Goal: Communication & Community: Answer question/provide support

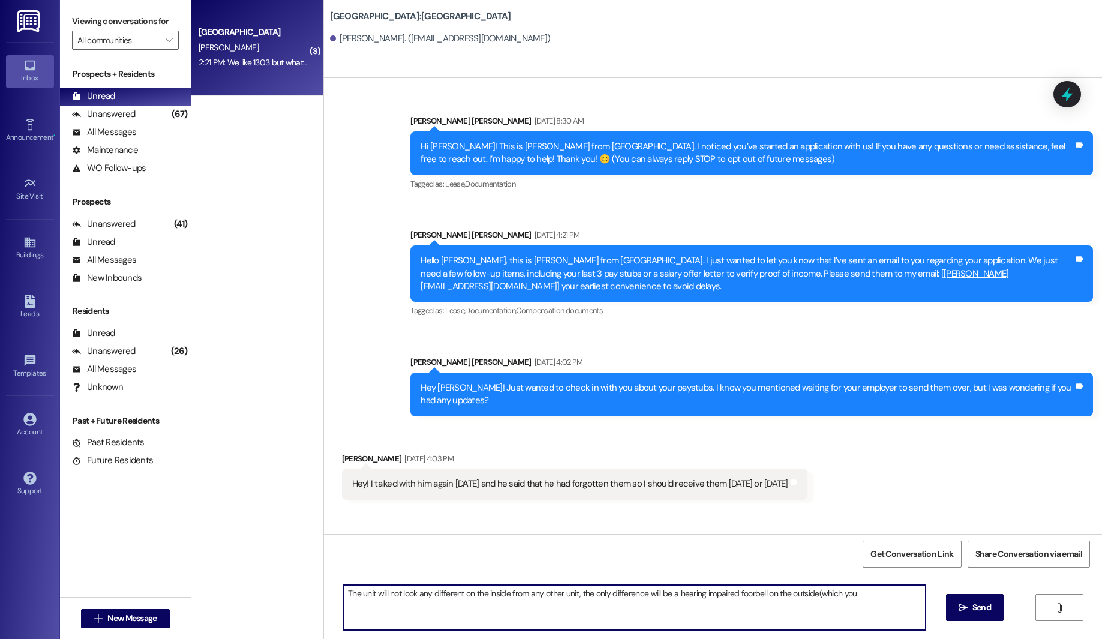
scroll to position [1035, 0]
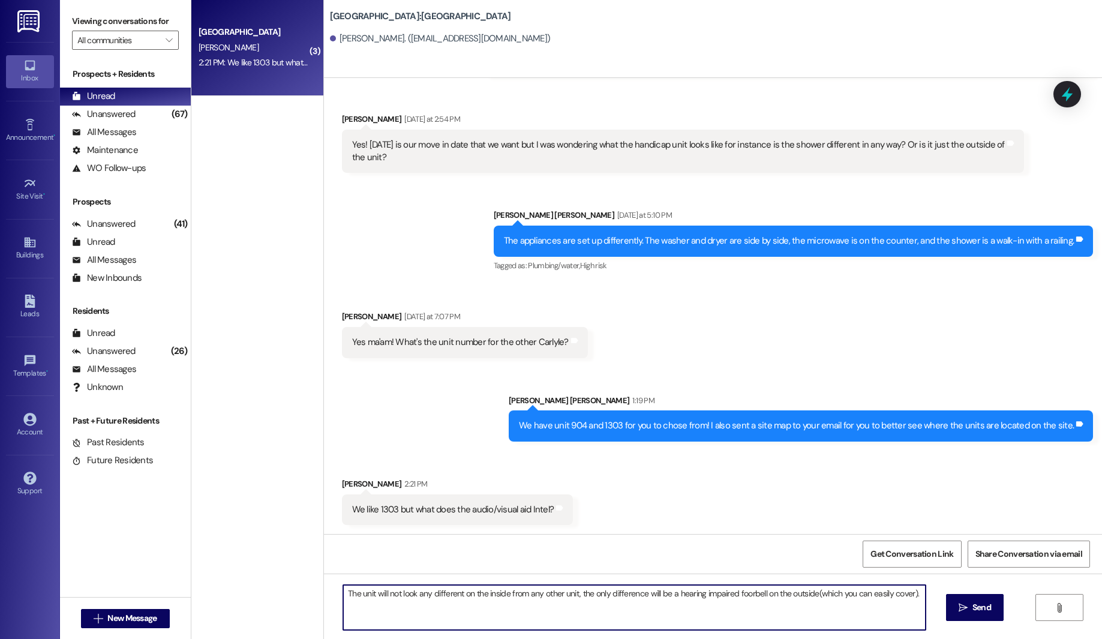
drag, startPoint x: 338, startPoint y: 595, endPoint x: 917, endPoint y: 595, distance: 579.6
click at [917, 595] on textarea "The unit will not look any different on the inside from any other unit, the onl…" at bounding box center [634, 607] width 583 height 45
click at [635, 615] on textarea "The unit will not look any different on the inside from any other unit, the onl…" at bounding box center [634, 607] width 583 height 45
drag, startPoint x: 911, startPoint y: 592, endPoint x: 609, endPoint y: 596, distance: 302.4
click at [623, 594] on textarea "The unit will not look any different on the inside from any other unit, the onl…" at bounding box center [634, 607] width 583 height 45
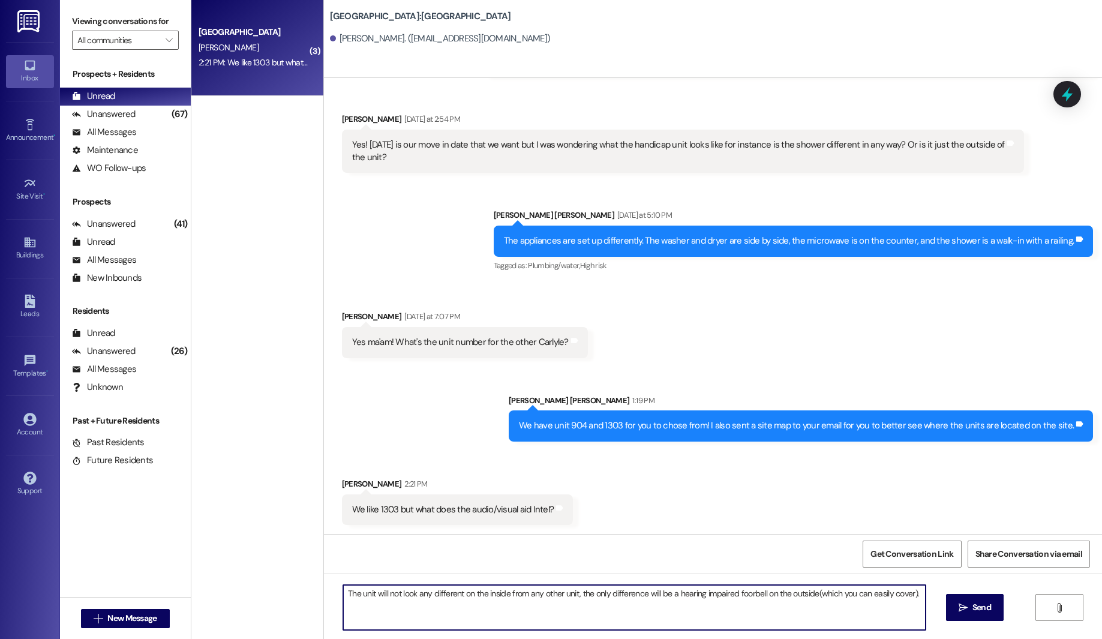
drag, startPoint x: 336, startPoint y: 594, endPoint x: 910, endPoint y: 594, distance: 573.6
click at [910, 594] on textarea "The unit will not look any different on the inside from any other unit, the onl…" at bounding box center [634, 607] width 583 height 45
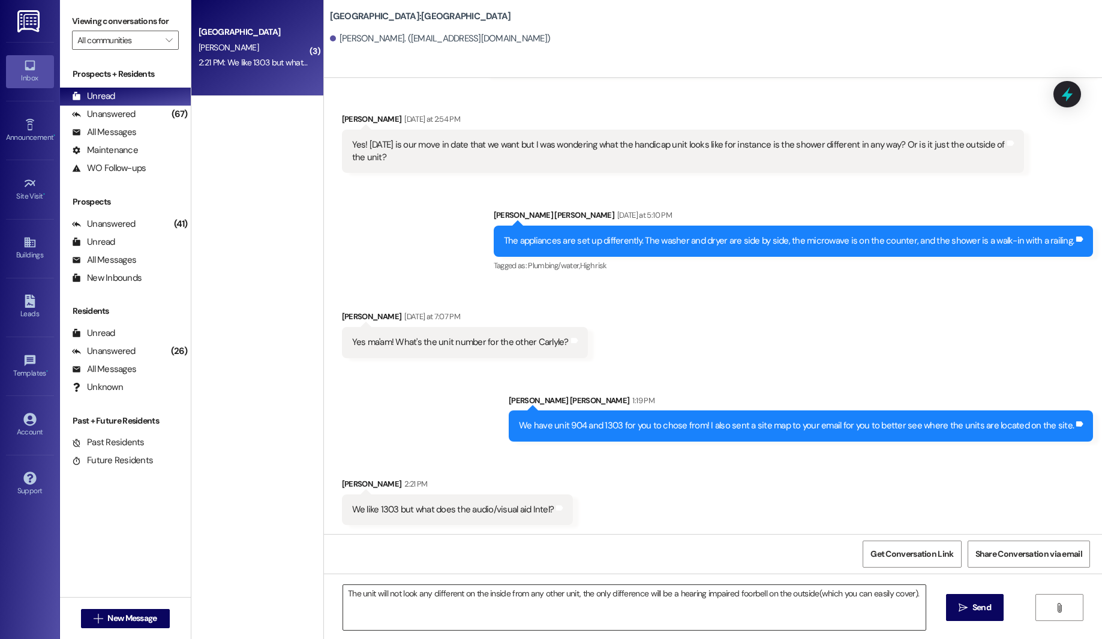
click at [648, 619] on textarea "The unit will not look any different on the inside from any other unit, the onl…" at bounding box center [634, 607] width 583 height 45
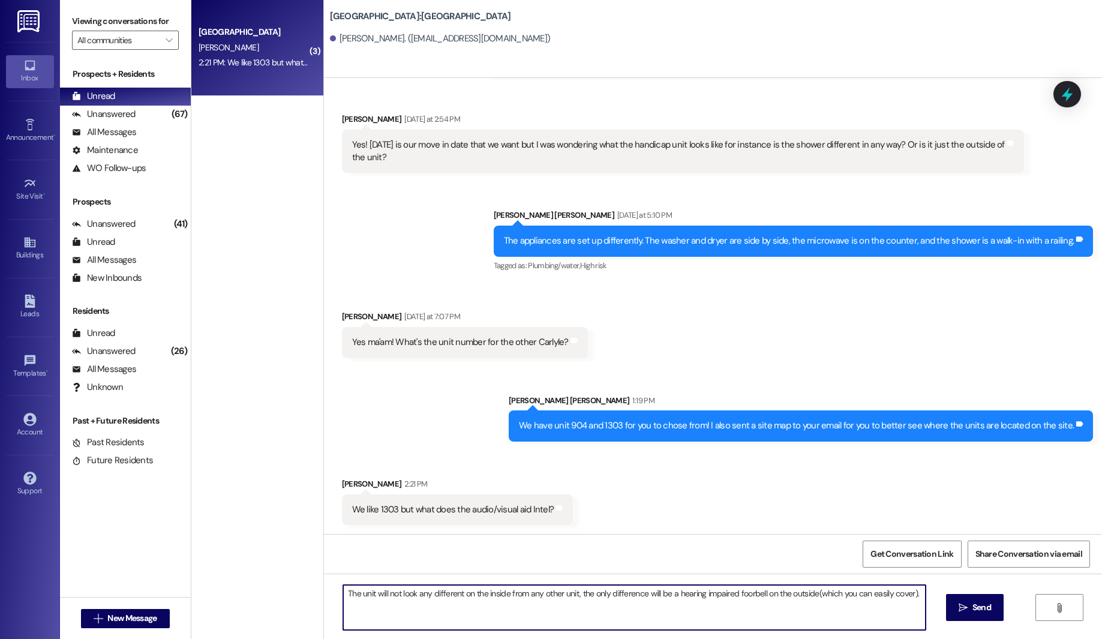
drag, startPoint x: 337, startPoint y: 592, endPoint x: 902, endPoint y: 602, distance: 565.3
click at [902, 602] on textarea "The unit will not look any different on the inside from any other unit, the onl…" at bounding box center [634, 607] width 583 height 45
drag, startPoint x: 914, startPoint y: 595, endPoint x: 371, endPoint y: 583, distance: 543.8
click at [371, 583] on div "The unit will not look any different on the inside from any other unit, the onl…" at bounding box center [713, 619] width 778 height 90
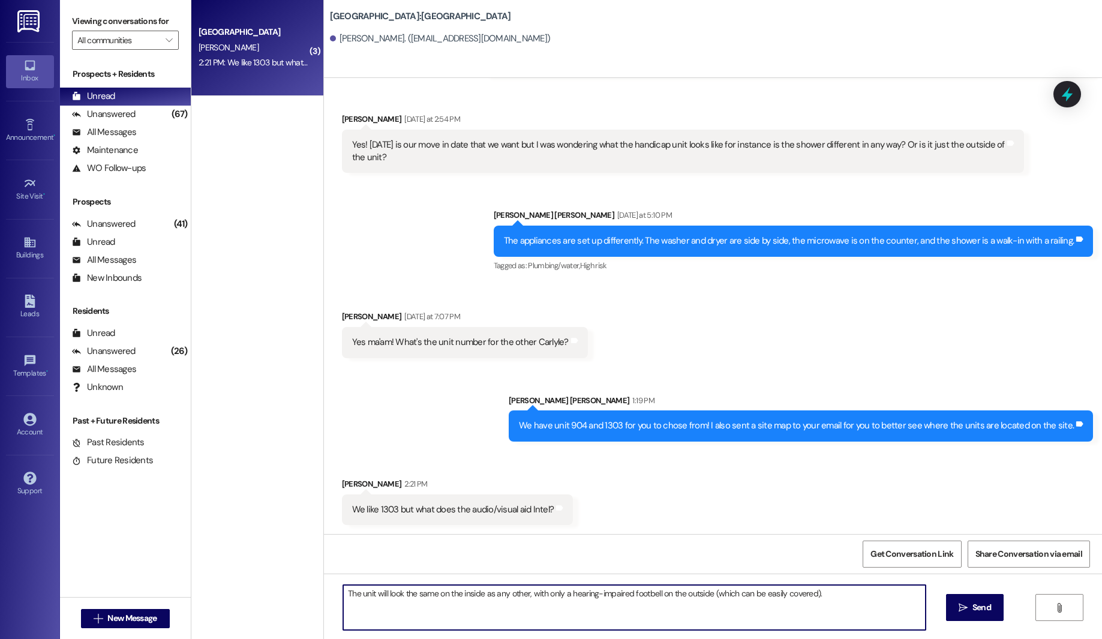
click at [626, 621] on textarea "The unit will look the same on the inside as any other, with only a hearing-imp…" at bounding box center [634, 607] width 583 height 45
click at [640, 598] on textarea "The unit will look the same on the inside as any other, with only a hearing-imp…" at bounding box center [634, 607] width 583 height 45
type textarea "The unit will look the same on the inside as any other, with only a hearing-imp…"
click at [981, 608] on span "Send" at bounding box center [982, 607] width 19 height 13
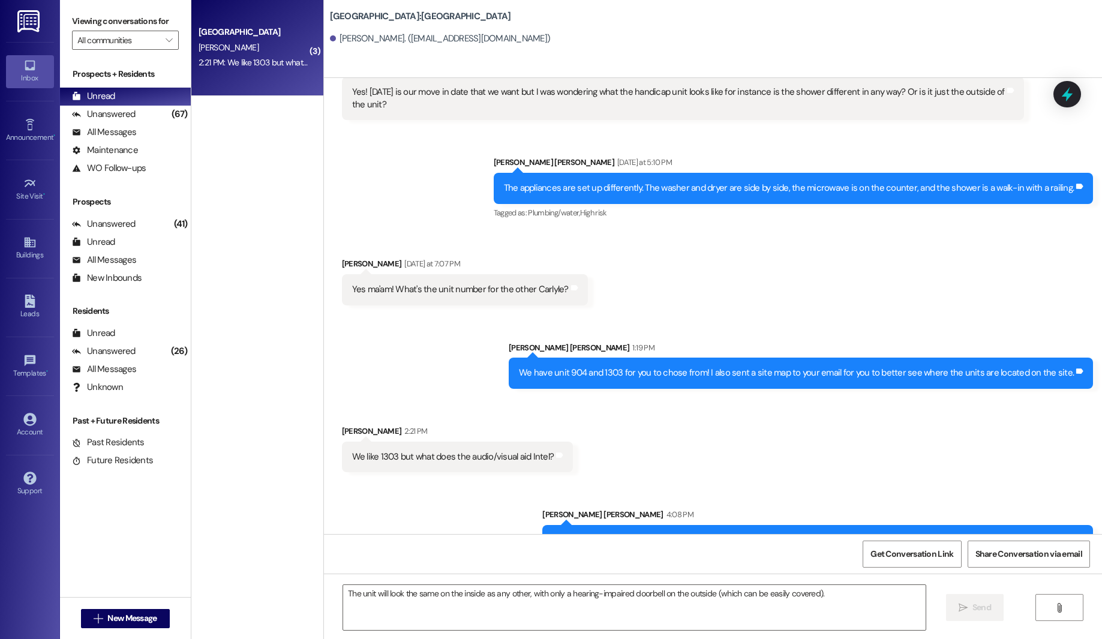
scroll to position [1120, 0]
